Goal: Check status: Check status

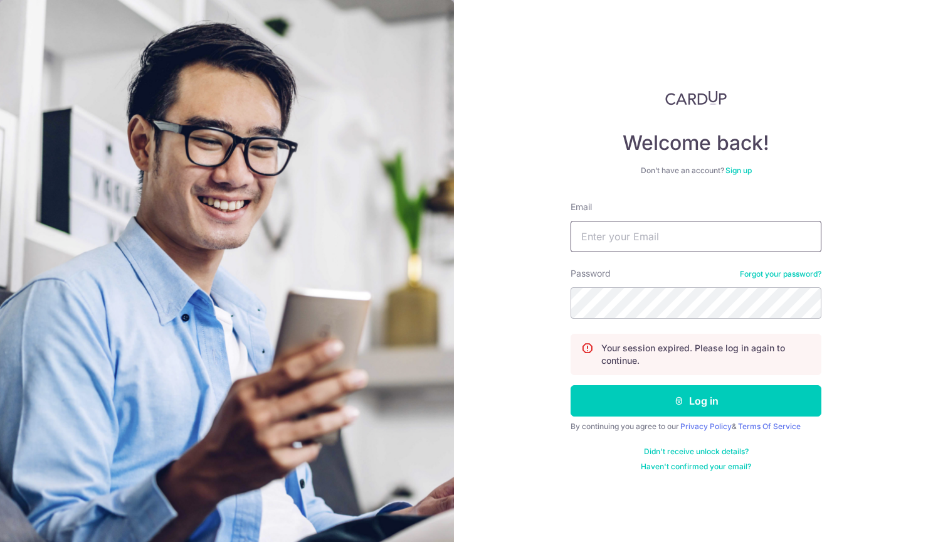
type input "[PERSON_NAME][EMAIL_ADDRESS][DOMAIN_NAME]"
click at [696, 401] on button "Log in" at bounding box center [695, 400] width 251 height 31
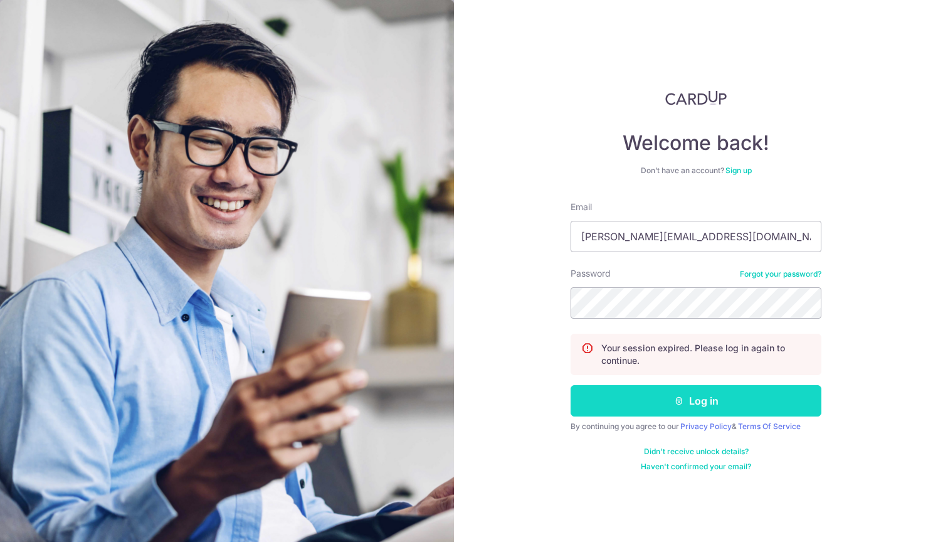
click at [703, 401] on button "Log in" at bounding box center [695, 400] width 251 height 31
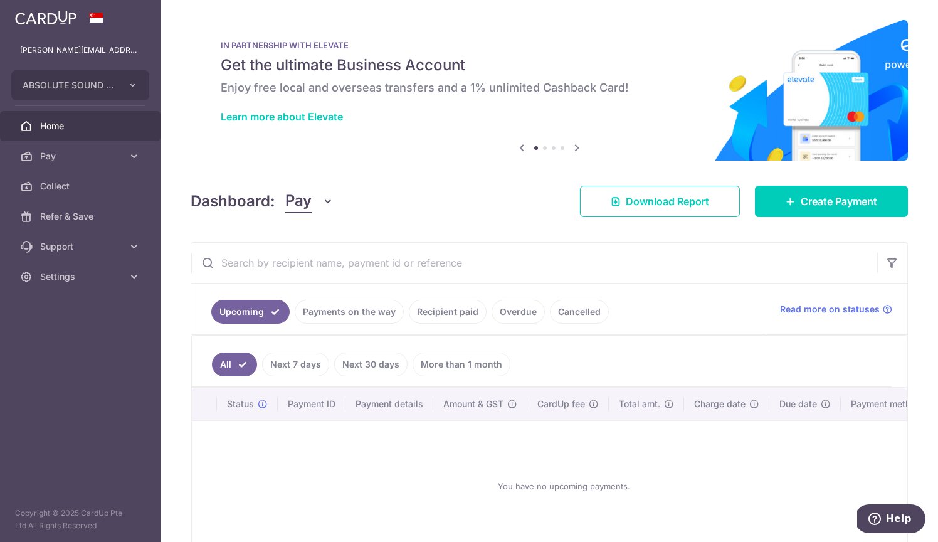
scroll to position [71, 0]
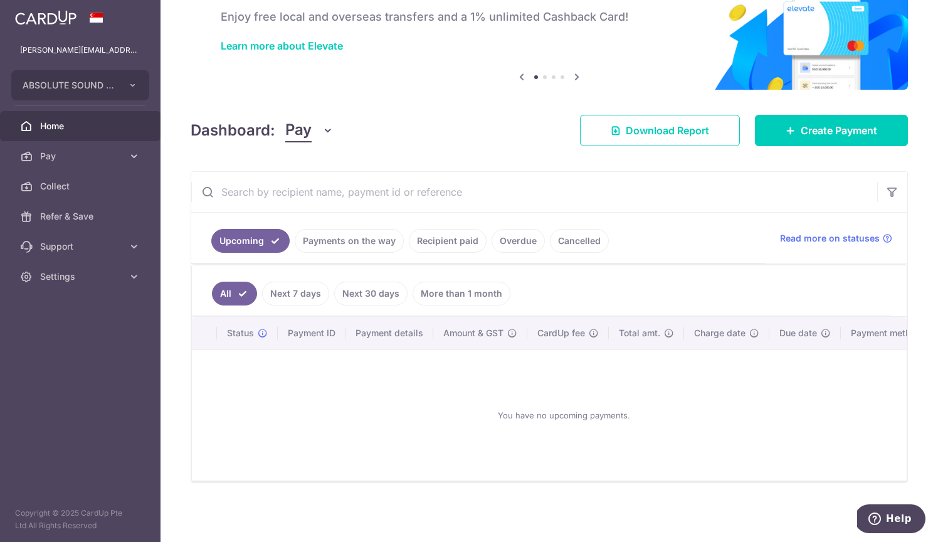
click at [360, 250] on link "Payments on the way" at bounding box center [349, 241] width 109 height 24
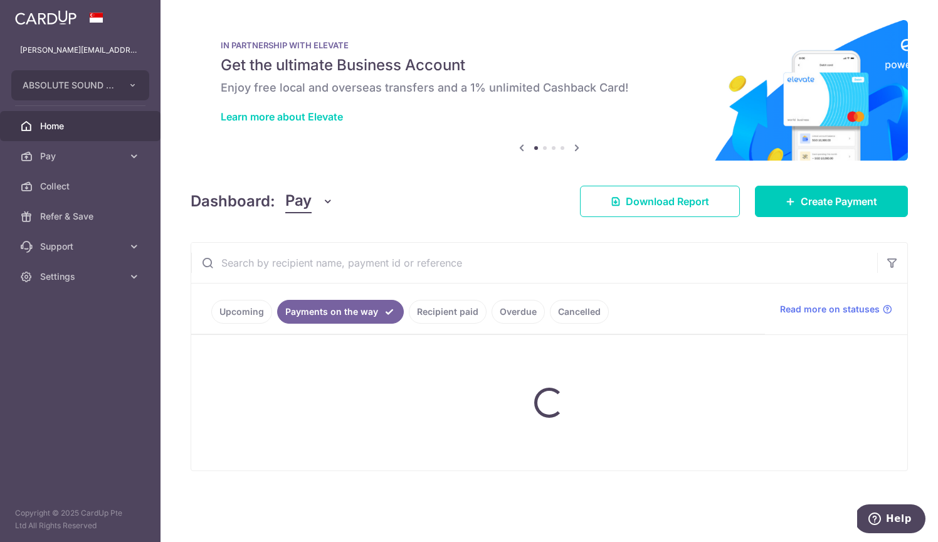
scroll to position [0, 0]
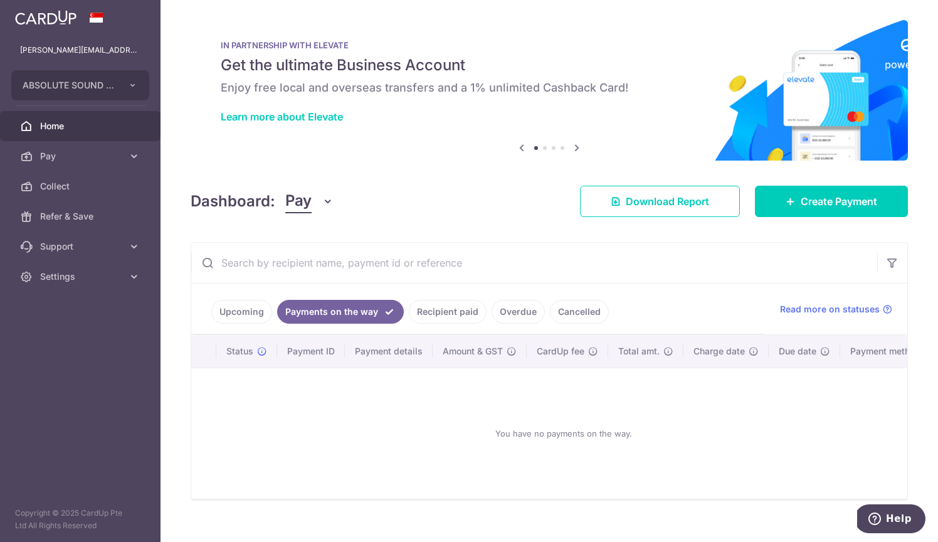
click at [423, 318] on link "Recipient paid" at bounding box center [448, 312] width 78 height 24
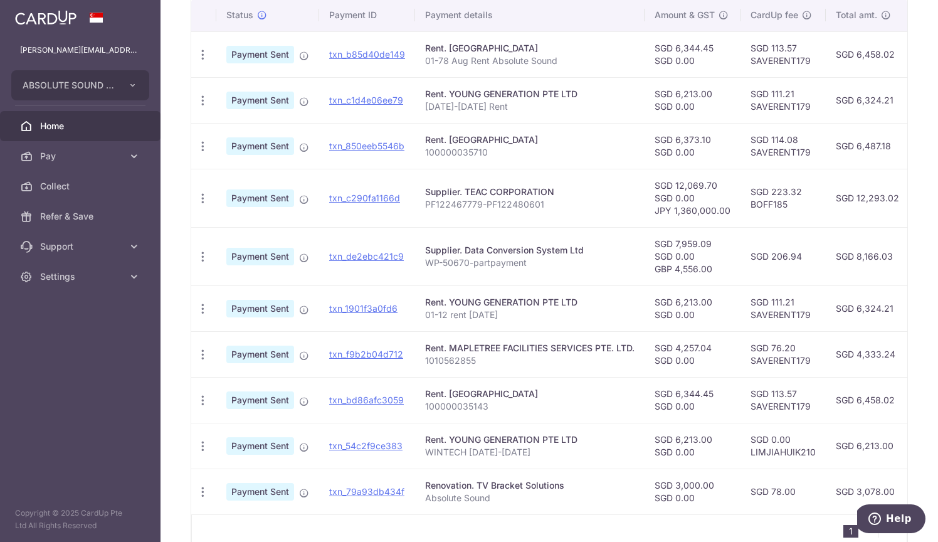
scroll to position [322, 0]
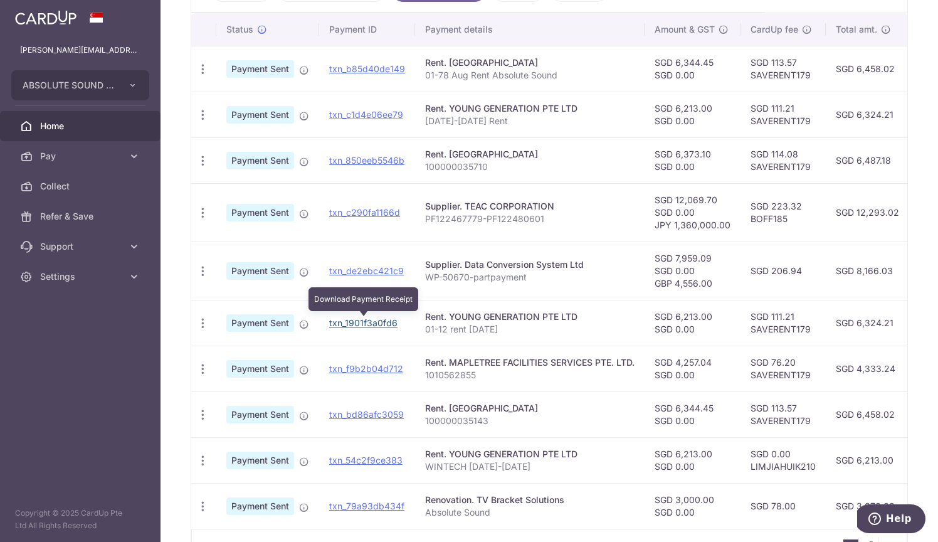
click at [361, 323] on link "txn_1901f3a0fd6" at bounding box center [363, 322] width 68 height 11
drag, startPoint x: 372, startPoint y: 270, endPoint x: 367, endPoint y: 283, distance: 14.7
click at [367, 283] on td "txn_de2ebc421c9 Download Payment Receipt" at bounding box center [367, 270] width 96 height 58
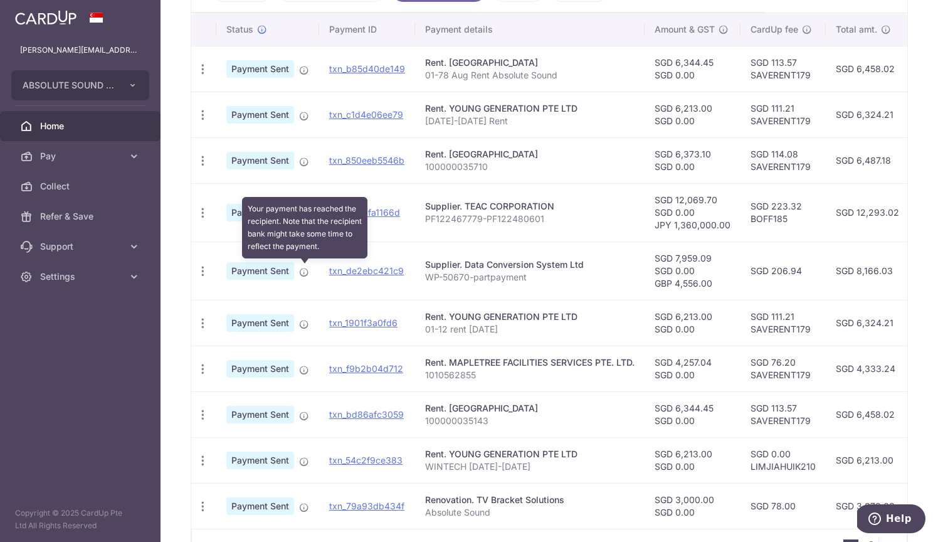
click at [305, 269] on icon at bounding box center [304, 272] width 10 height 10
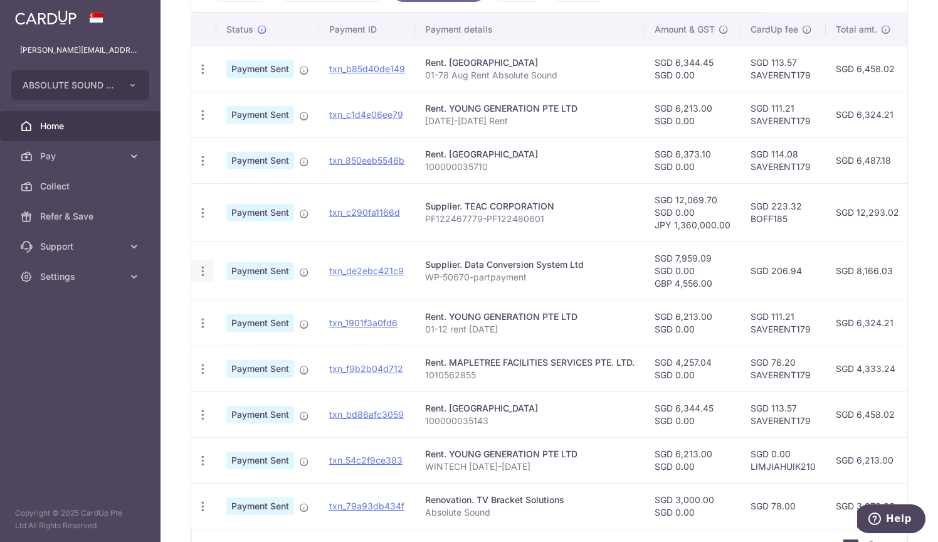
click at [204, 76] on icon "button" at bounding box center [202, 69] width 13 height 13
click at [200, 253] on td "PDF Receipt" at bounding box center [203, 270] width 25 height 58
click at [345, 271] on link "txn_de2ebc421c9" at bounding box center [366, 270] width 75 height 11
